Goal: Information Seeking & Learning: Learn about a topic

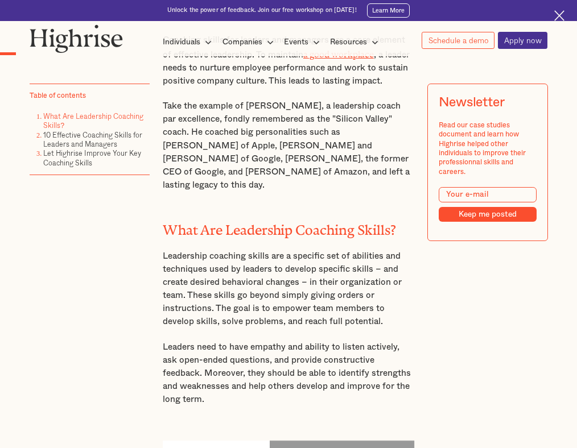
scroll to position [633, 0]
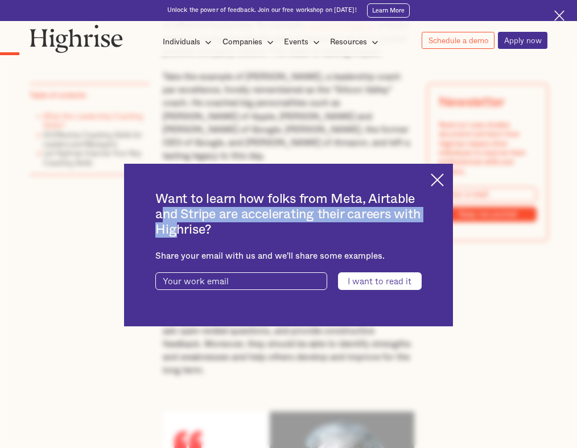
drag, startPoint x: 165, startPoint y: 208, endPoint x: 209, endPoint y: 231, distance: 49.6
click at [437, 181] on img at bounding box center [436, 179] width 13 height 13
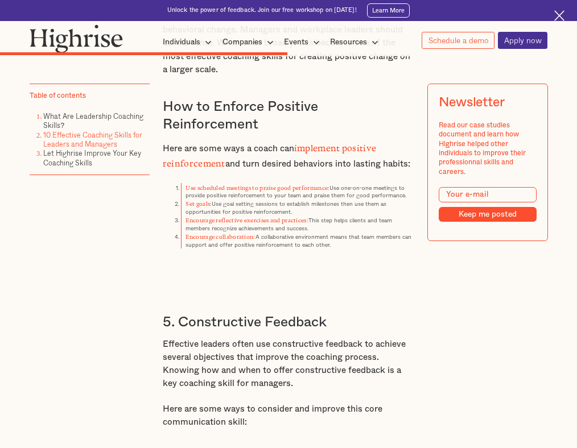
scroll to position [4174, 0]
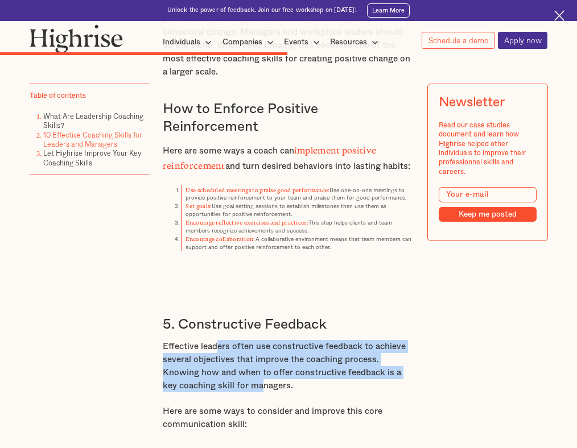
drag, startPoint x: 216, startPoint y: 293, endPoint x: 263, endPoint y: 333, distance: 62.1
click at [263, 340] on p "Effective leaders often use constructive feedback to achieve several objectives…" at bounding box center [288, 366] width 251 height 52
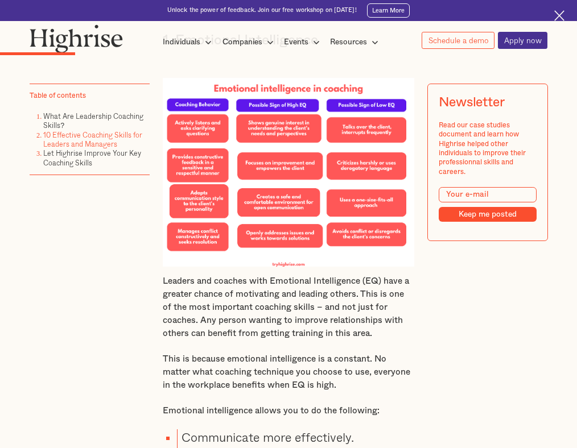
scroll to position [1465, 0]
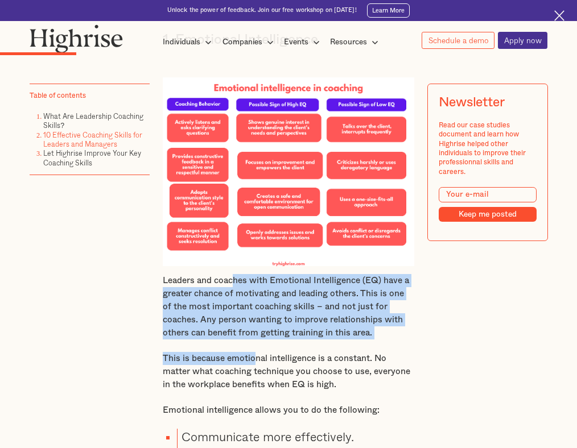
drag, startPoint x: 232, startPoint y: 258, endPoint x: 256, endPoint y: 335, distance: 80.9
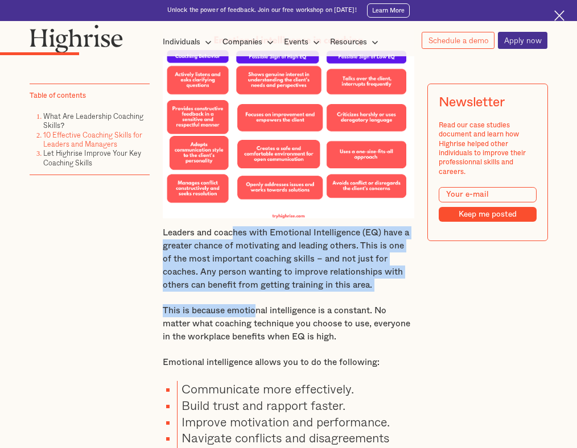
scroll to position [1518, 0]
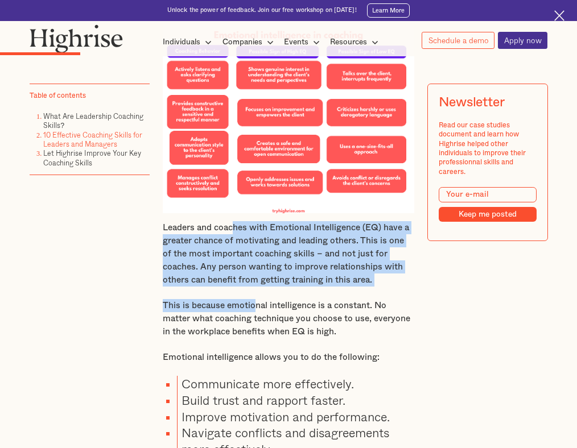
click at [256, 351] on p "Emotional intelligence allows you to do the following:" at bounding box center [288, 357] width 251 height 13
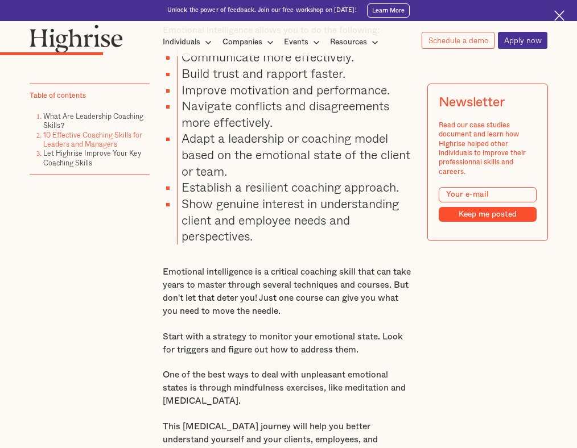
scroll to position [1867, 0]
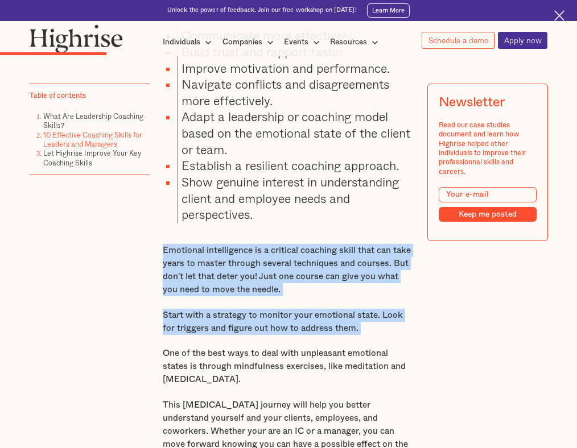
drag, startPoint x: 217, startPoint y: 219, endPoint x: 239, endPoint y: 318, distance: 102.0
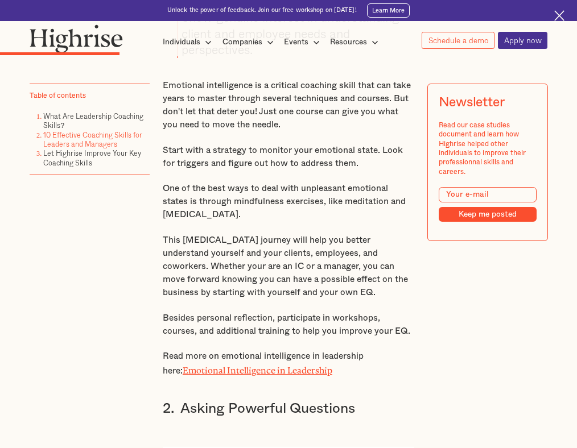
scroll to position [2027, 0]
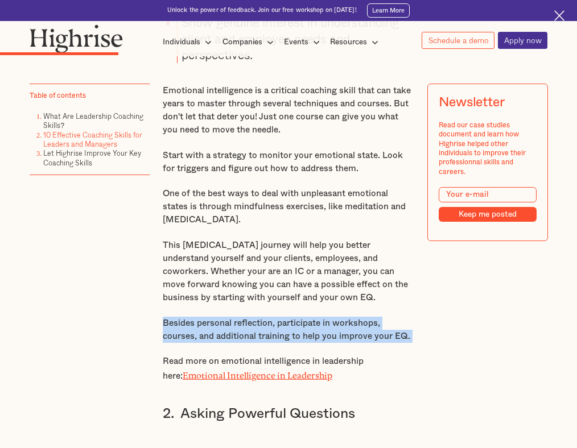
drag, startPoint x: 213, startPoint y: 286, endPoint x: 260, endPoint y: 322, distance: 60.0
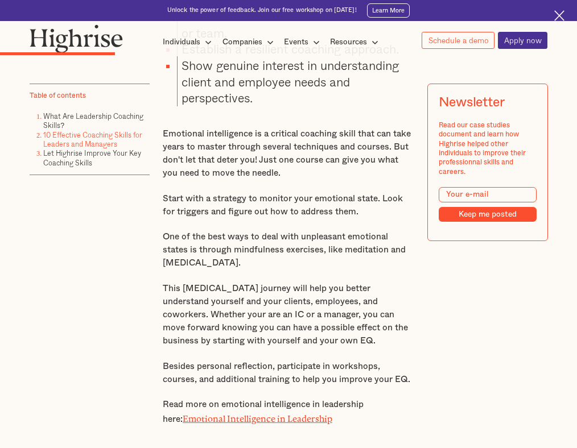
scroll to position [1983, 0]
drag, startPoint x: 266, startPoint y: 262, endPoint x: 285, endPoint y: 321, distance: 61.5
click at [285, 321] on p "This [MEDICAL_DATA] journey will help you better understand yourself and your c…" at bounding box center [288, 315] width 251 height 65
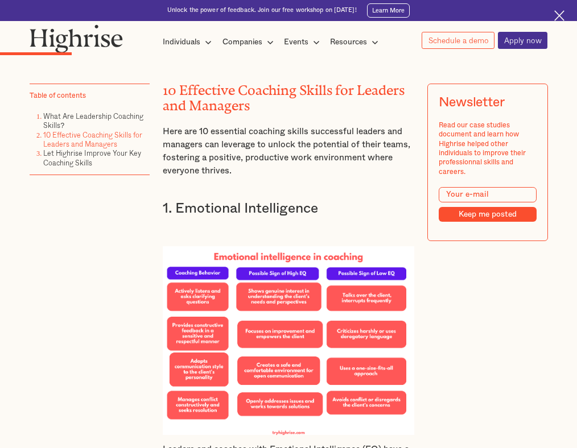
scroll to position [1264, 0]
